Goal: Information Seeking & Learning: Learn about a topic

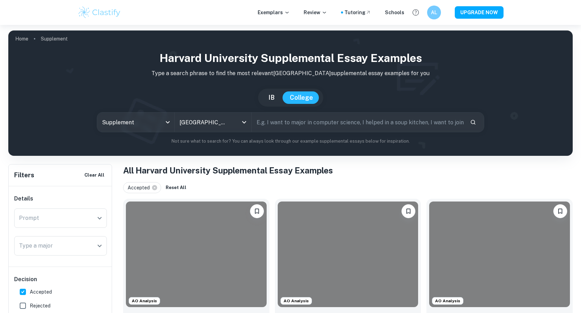
click at [57, 208] on div "Prompt Prompt" at bounding box center [60, 219] width 93 height 22
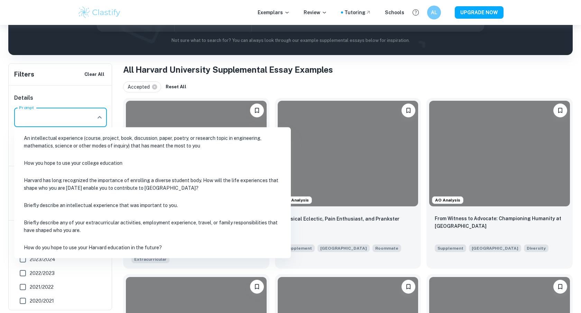
click at [57, 122] on input "Prompt" at bounding box center [55, 117] width 76 height 13
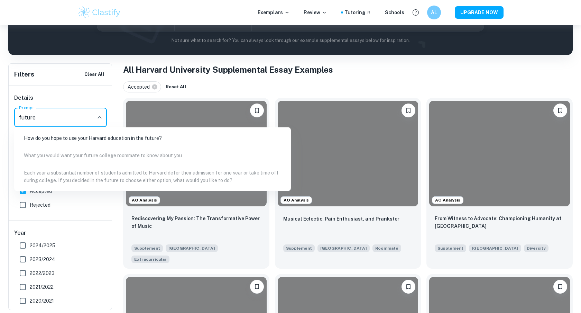
click at [71, 136] on li "How do you hope to use your Harvard education in the future?" at bounding box center [152, 138] width 271 height 16
type input "future"
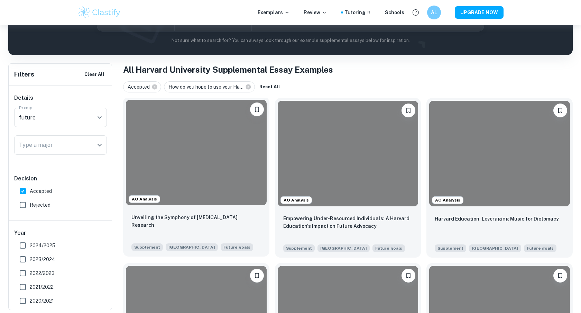
click at [235, 209] on div "Unveiling the Symphony of Heart Valve Research Supplement Harvard University Fu…" at bounding box center [196, 232] width 146 height 48
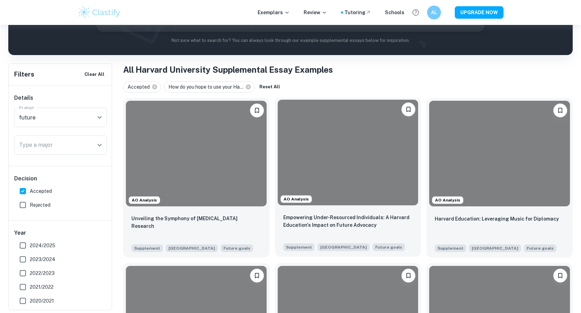
click at [356, 211] on div "Empowering Under-Resourced Individuals: A Harvard Education's Impact on Future …" at bounding box center [348, 232] width 146 height 48
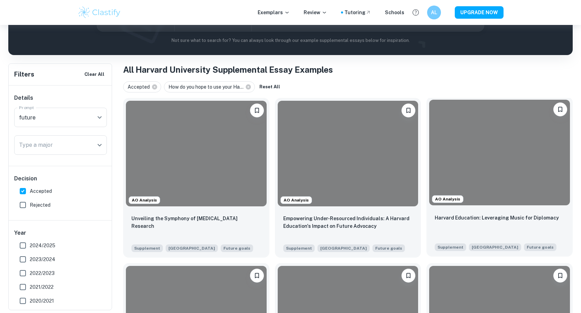
click at [461, 216] on p "Harvard Education: Leveraging Music for Diplomacy" at bounding box center [497, 218] width 124 height 8
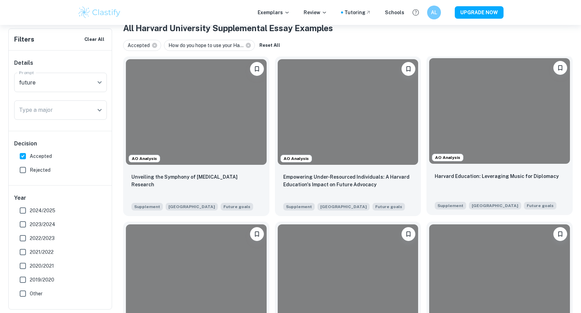
scroll to position [285, 0]
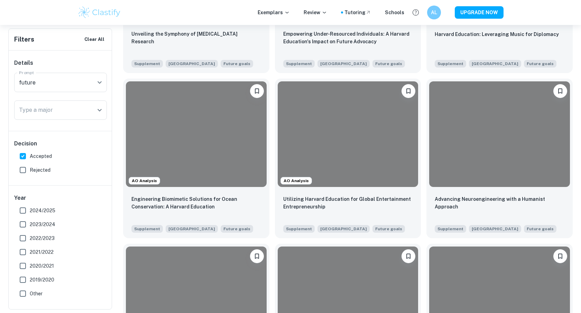
click at [273, 170] on div "AO Analysis Utilizing Harvard Education for Global Entertainment Entrepreneursh…" at bounding box center [345, 155] width 152 height 165
drag, startPoint x: 243, startPoint y: 183, endPoint x: 248, endPoint y: 183, distance: 5.2
click at [243, 183] on div at bounding box center [196, 133] width 141 height 106
click at [347, 191] on div "Utilizing Harvard Education for Global Entertainment Entrepreneurship Supplemen…" at bounding box center [348, 213] width 146 height 48
click at [479, 192] on div "Advancing Neuroengineering with a Humanist Approach Supplement Harvard Universi…" at bounding box center [500, 213] width 146 height 48
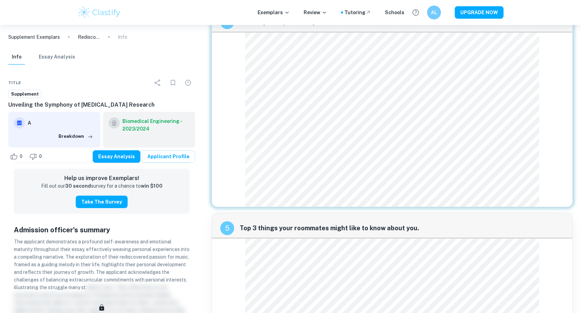
scroll to position [721, 0]
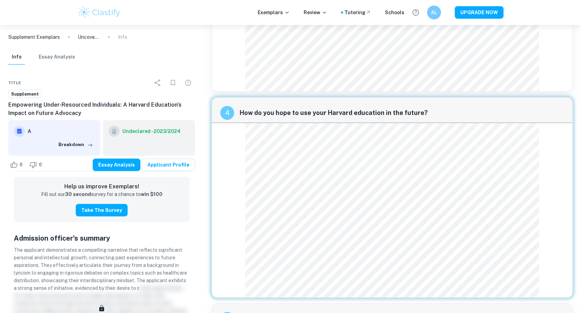
scroll to position [617, 0]
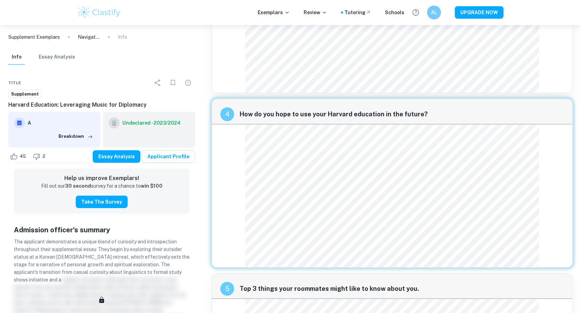
scroll to position [539, 0]
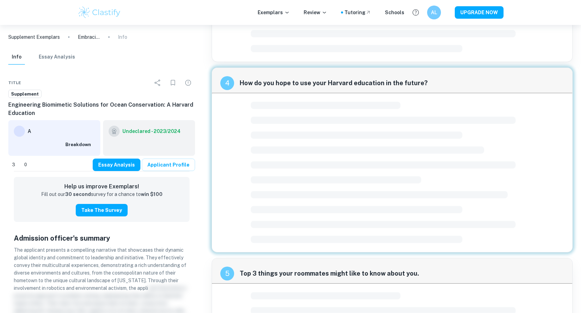
scroll to position [550, 0]
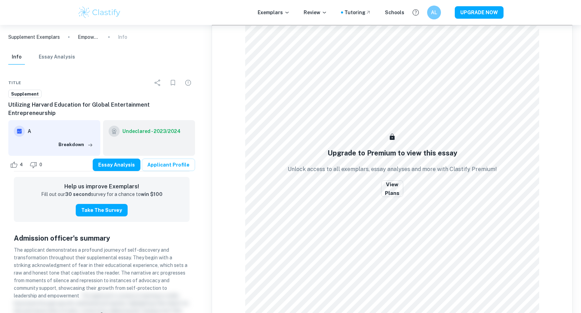
scroll to position [541, 0]
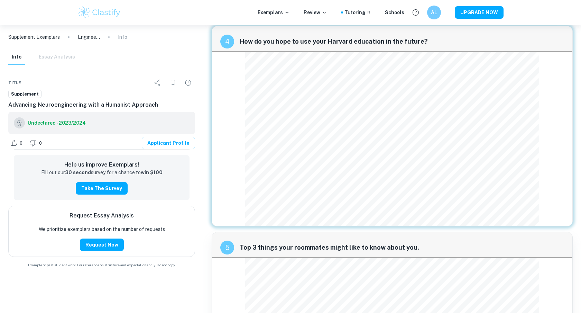
scroll to position [734, 0]
